Goal: Find specific page/section: Find specific page/section

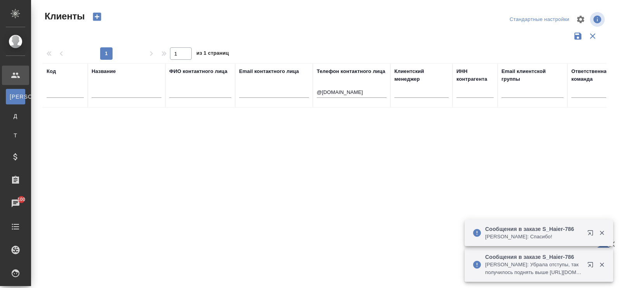
select select "RU"
click at [104, 71] on div "Название" at bounding box center [104, 71] width 24 height 8
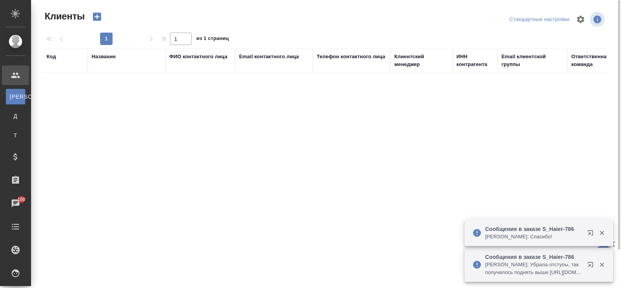
click at [106, 55] on div "Название" at bounding box center [104, 57] width 24 height 8
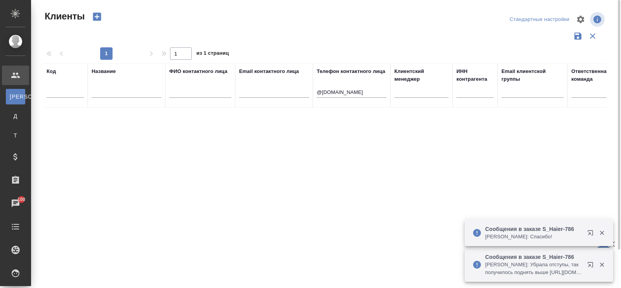
click at [101, 95] on input "text" at bounding box center [127, 93] width 70 height 10
type input "з"
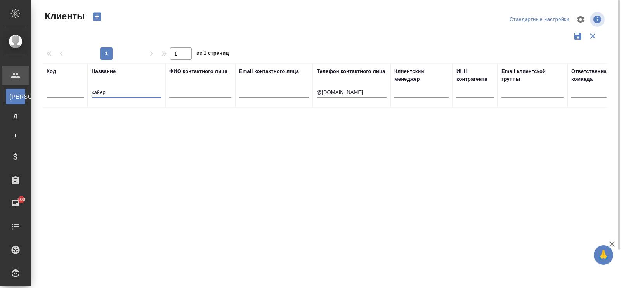
type input "хайер"
click at [365, 89] on input "@inix.ae" at bounding box center [351, 93] width 70 height 10
type input "@"
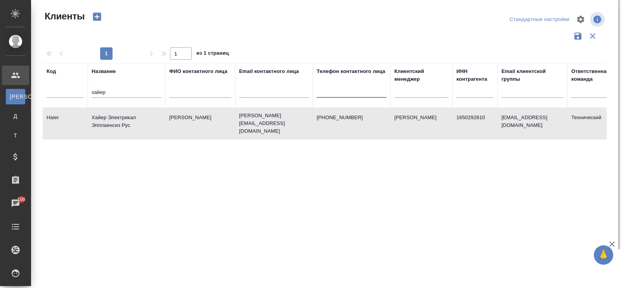
click at [119, 116] on td "Хайер Электрикал Эпплаенсиз Рус" at bounding box center [127, 123] width 78 height 27
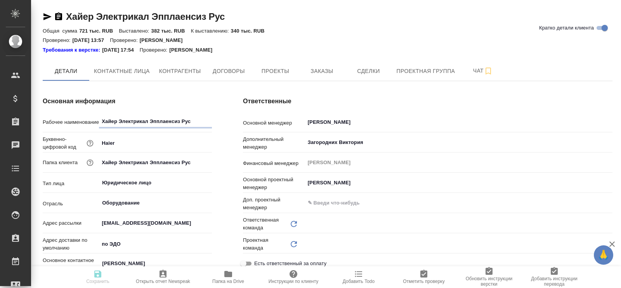
type textarea "x"
type input "Технический"
type textarea "x"
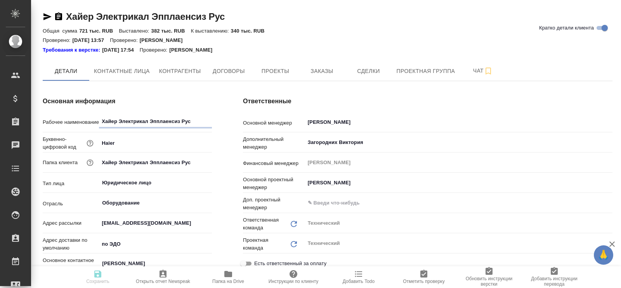
type textarea "x"
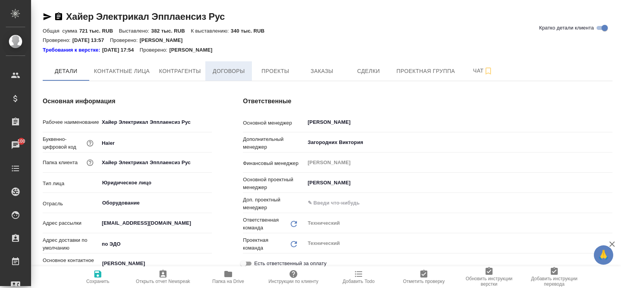
click at [223, 71] on span "Договоры" at bounding box center [228, 71] width 37 height 10
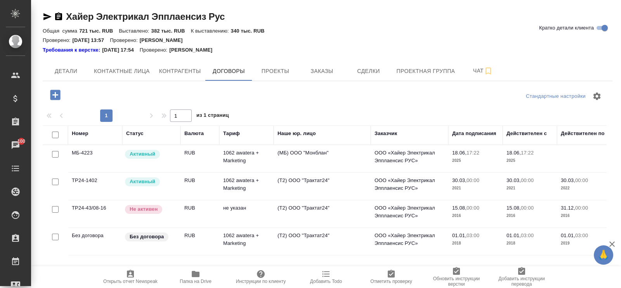
click at [297, 152] on td "(МБ) ООО "Монблан"" at bounding box center [321, 158] width 97 height 27
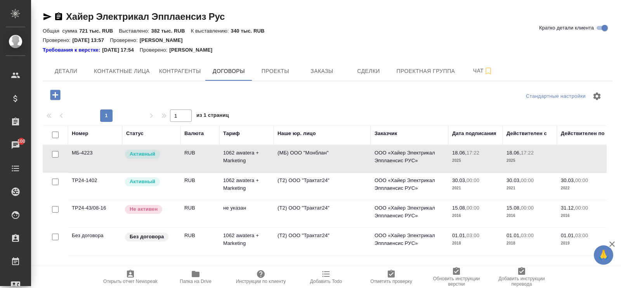
click at [297, 152] on td "(МБ) ООО "Монблан"" at bounding box center [321, 158] width 97 height 27
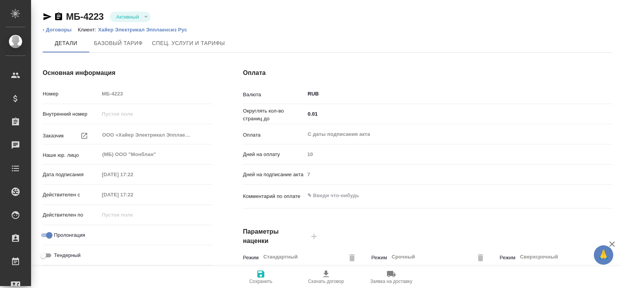
type input "1062 awatera + Marketing"
type input "Стандартный шаблон - [PHONE_NUMBER] - ВЫБЕРИ МЕНЯ!"
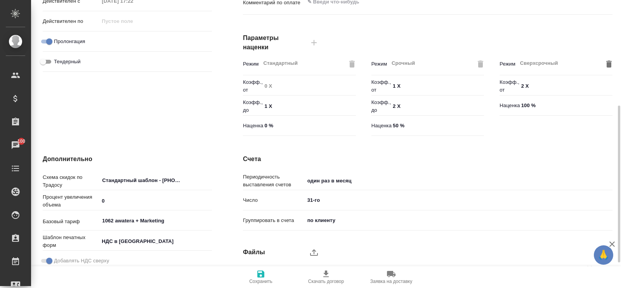
scroll to position [240, 0]
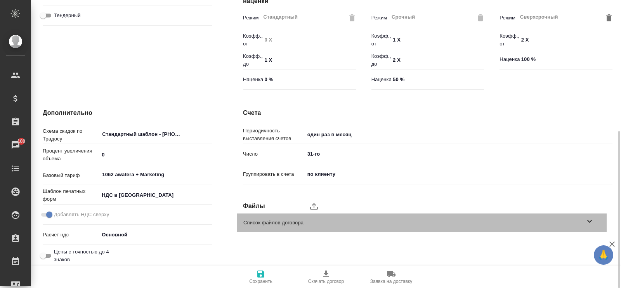
click at [588, 224] on icon at bounding box center [588, 220] width 9 height 9
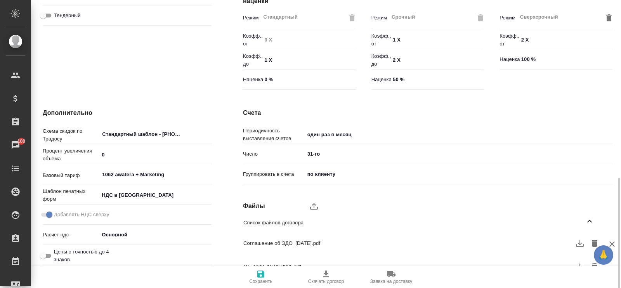
scroll to position [276, 0]
